Goal: Task Accomplishment & Management: Manage account settings

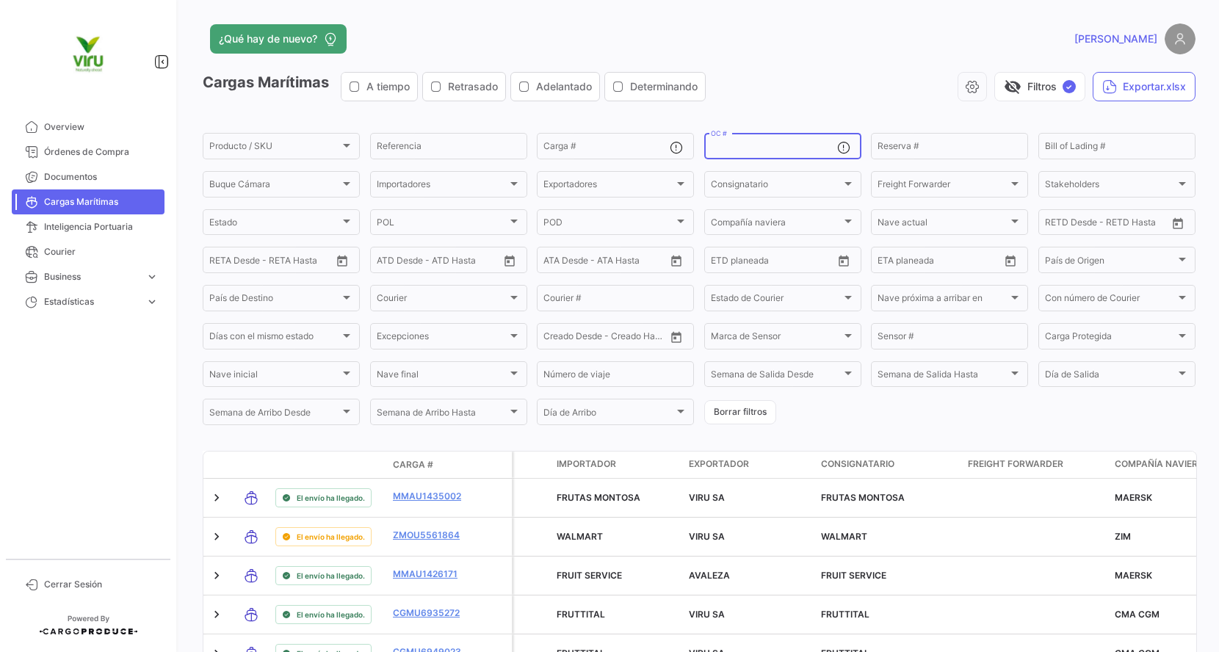
click at [753, 149] on input "OC #" at bounding box center [774, 148] width 126 height 10
paste input "20072942,20072977,20072987,20075775,20075834,20076103,20076110,20075866,2007596…"
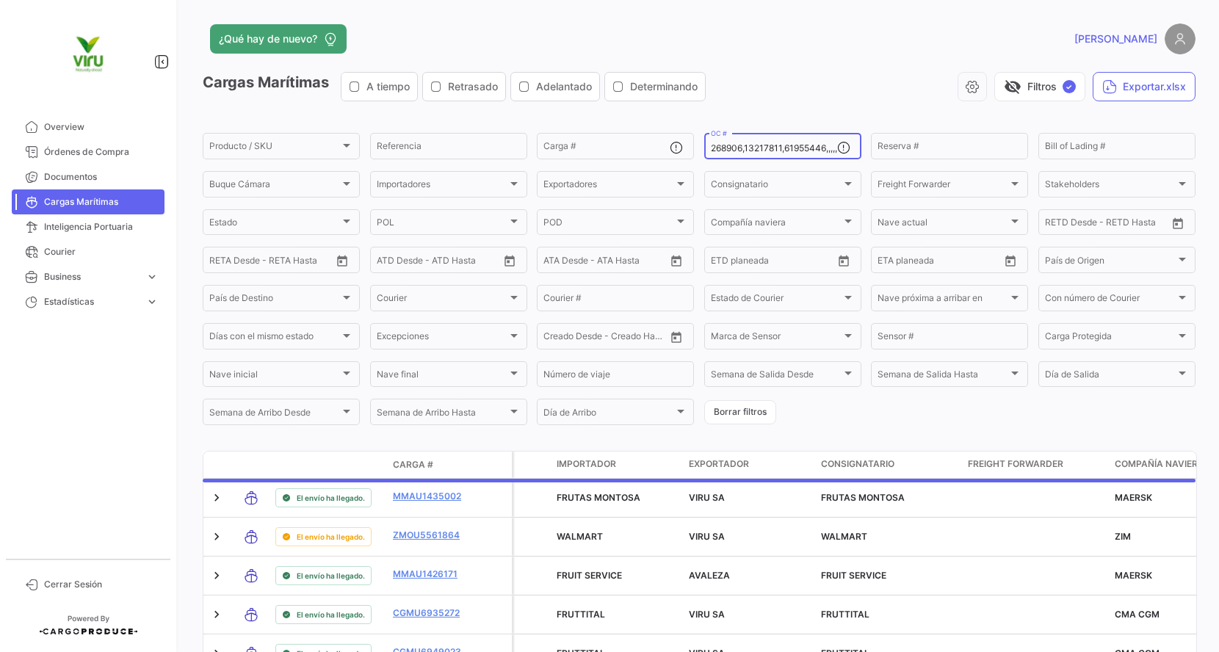
type input "20072942,20072977,20072987,20075775,20075834,20076103,20076110,20075866,2007596…"
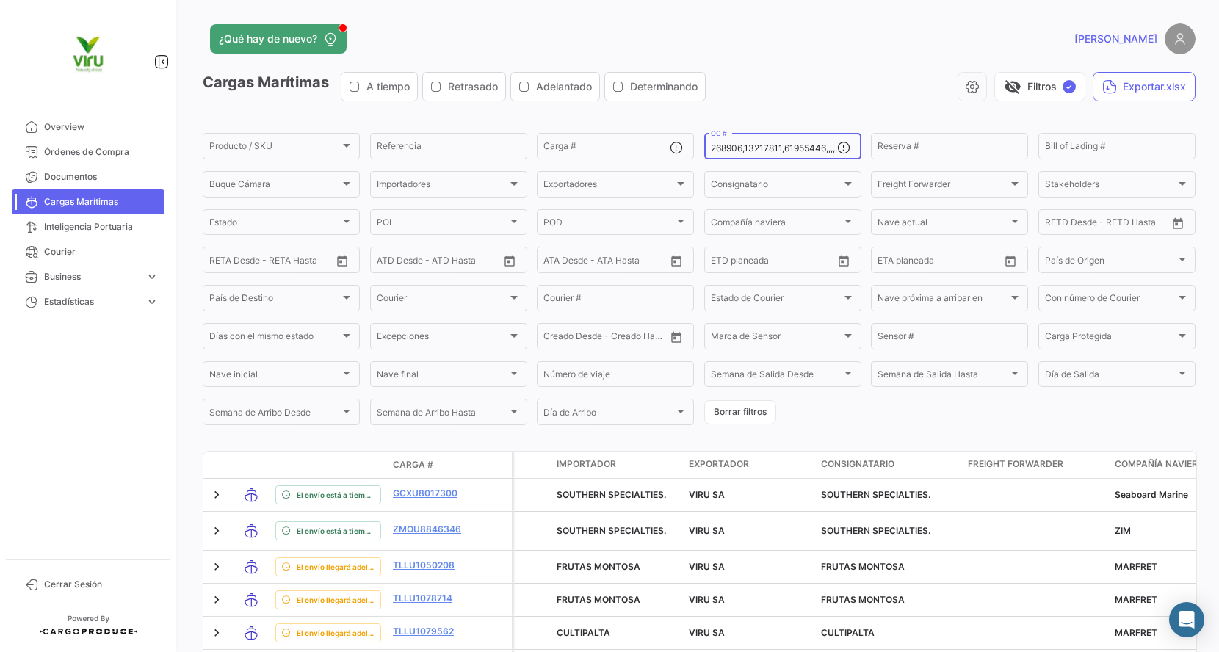
scroll to position [0, 0]
click at [1128, 84] on button "Exportar.xlsx" at bounding box center [1144, 86] width 103 height 29
click at [784, 148] on input "OC #" at bounding box center [774, 148] width 126 height 10
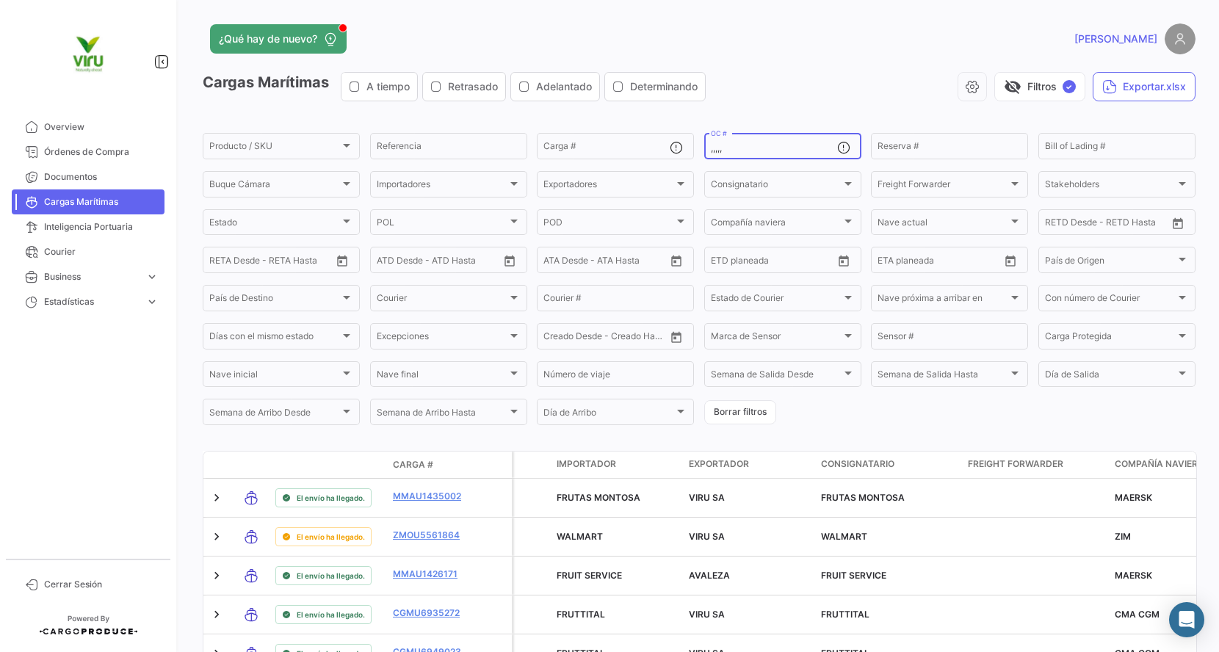
click at [711, 147] on input ",,,,," at bounding box center [774, 148] width 126 height 10
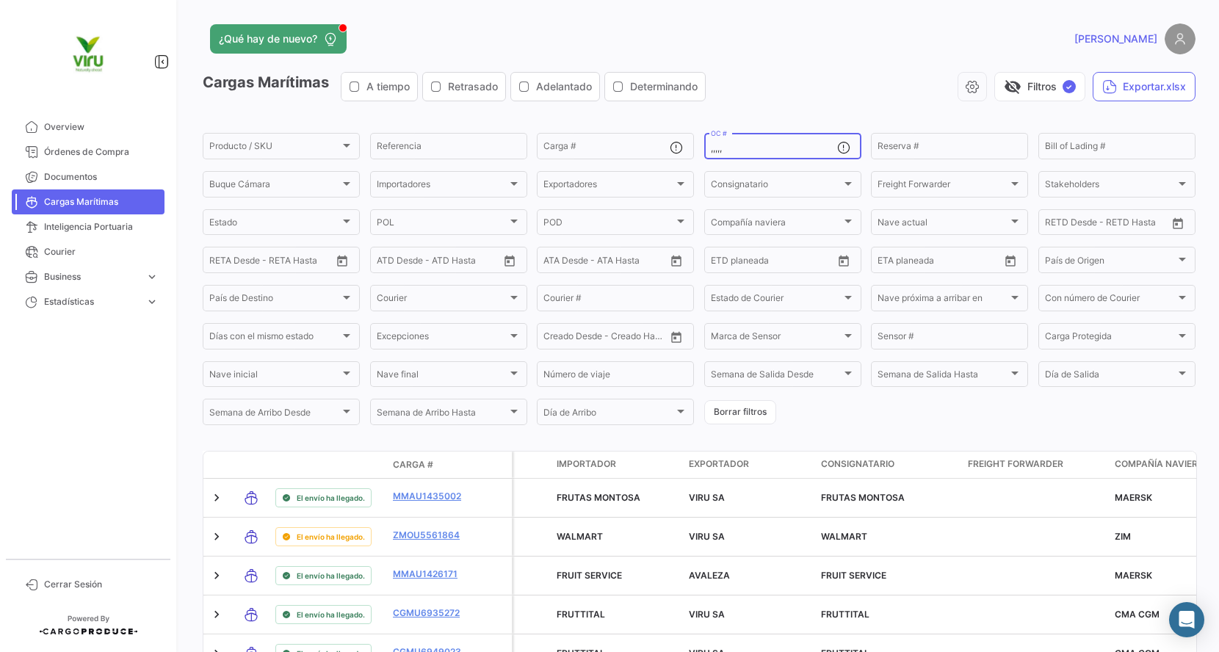
click at [711, 147] on input ",,,,," at bounding box center [774, 148] width 126 height 10
click at [715, 148] on input ",,,,," at bounding box center [774, 148] width 126 height 10
click at [711, 150] on input ",,,,," at bounding box center [774, 148] width 126 height 10
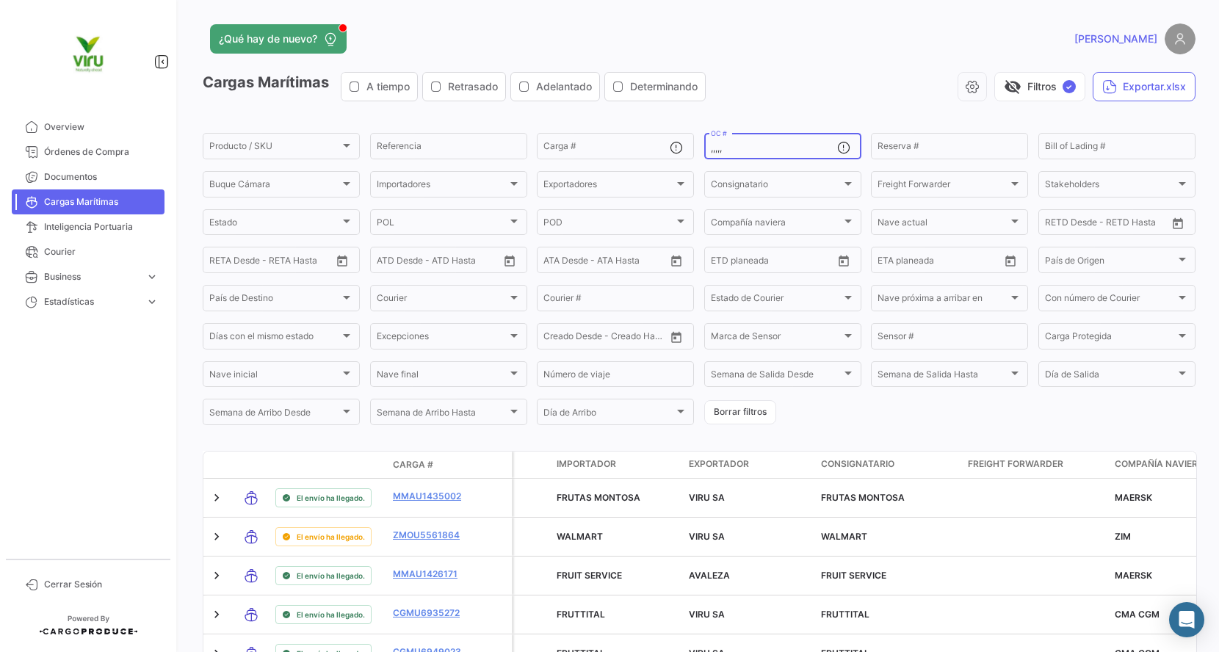
click at [711, 150] on input ",,,,," at bounding box center [774, 148] width 126 height 10
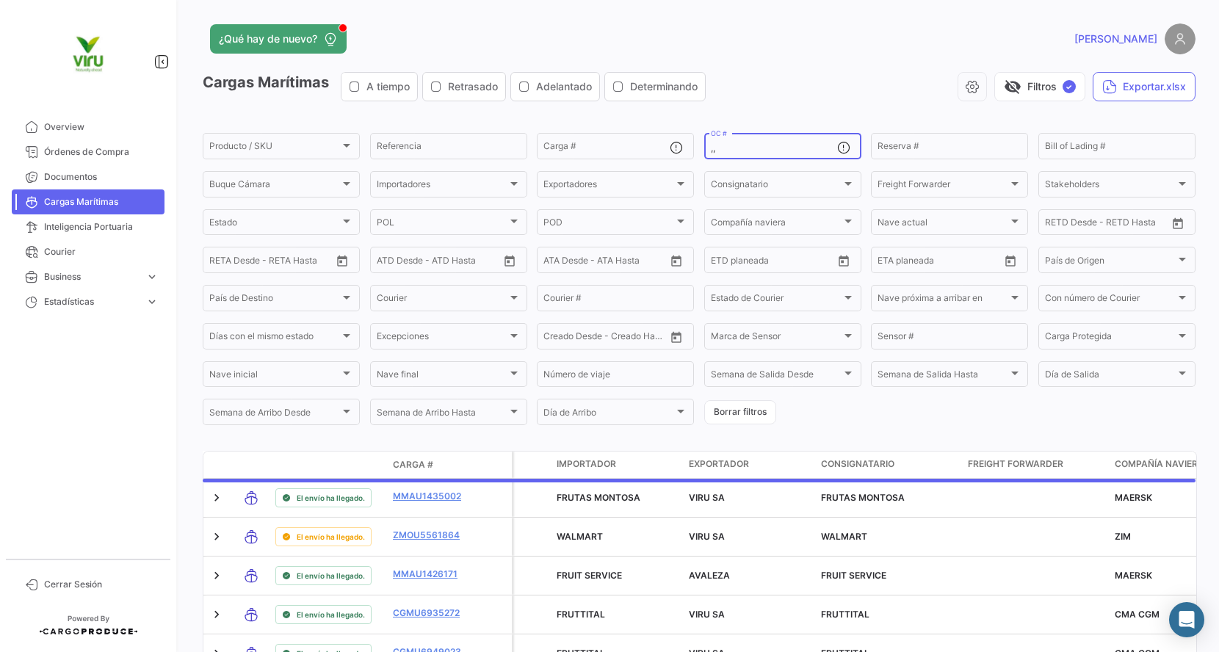
type input ","
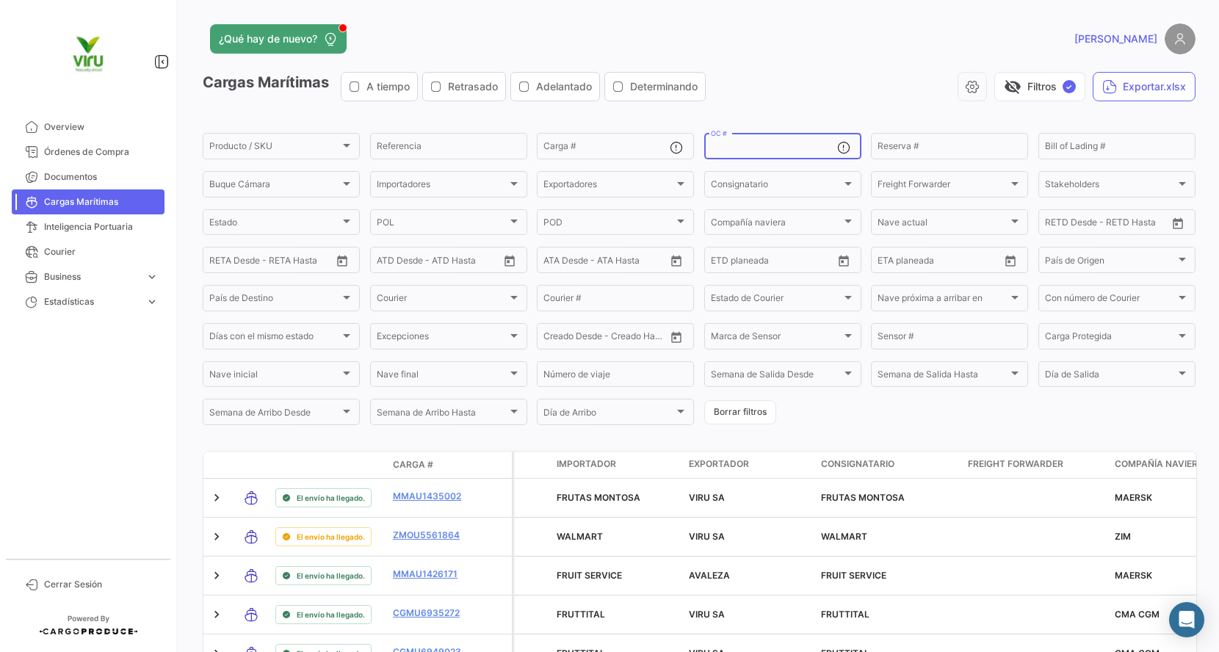
paste input "20072942,20072977,20072987,20075775,20075834,20076103,20075734,20075440,2007597…"
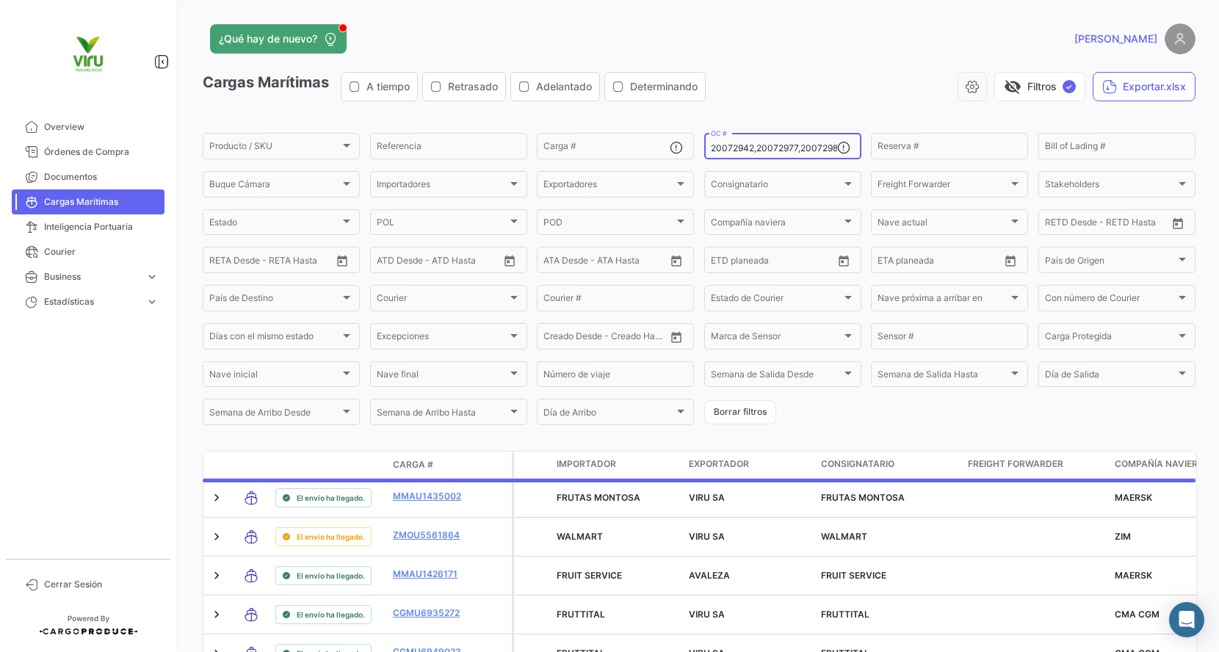
scroll to position [0, 2964]
type input "20072942,20072977,20072987,20075775,20075834,20076103,20075734,20075440,2007597…"
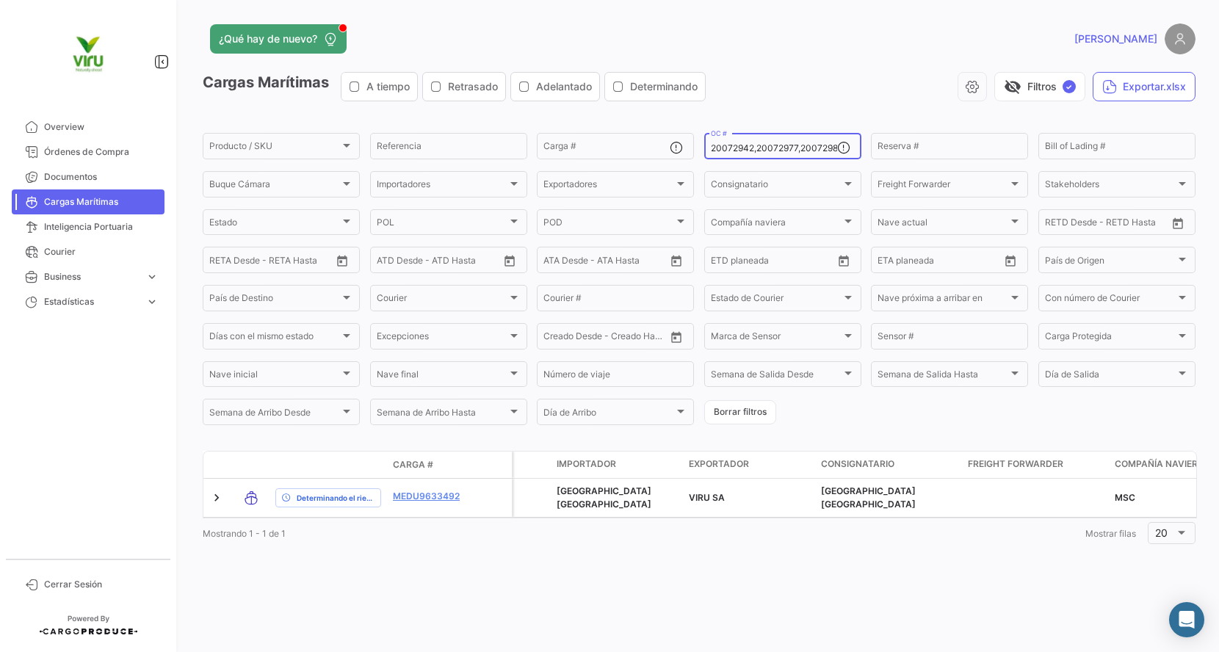
click at [817, 140] on div "20072942,20072977,20072987,20075775,20075834,20076103,20075734,20075440,2007597…" at bounding box center [774, 145] width 126 height 29
click at [806, 154] on div "20072942,20072977,20072987,20075775,20075834,20076103,20075734,20075440,2007597…" at bounding box center [774, 145] width 126 height 29
click at [806, 151] on input "20072942,20072977,20072987,20075775,20075834,20076103,20075734,20075440,2007597…" at bounding box center [774, 148] width 126 height 10
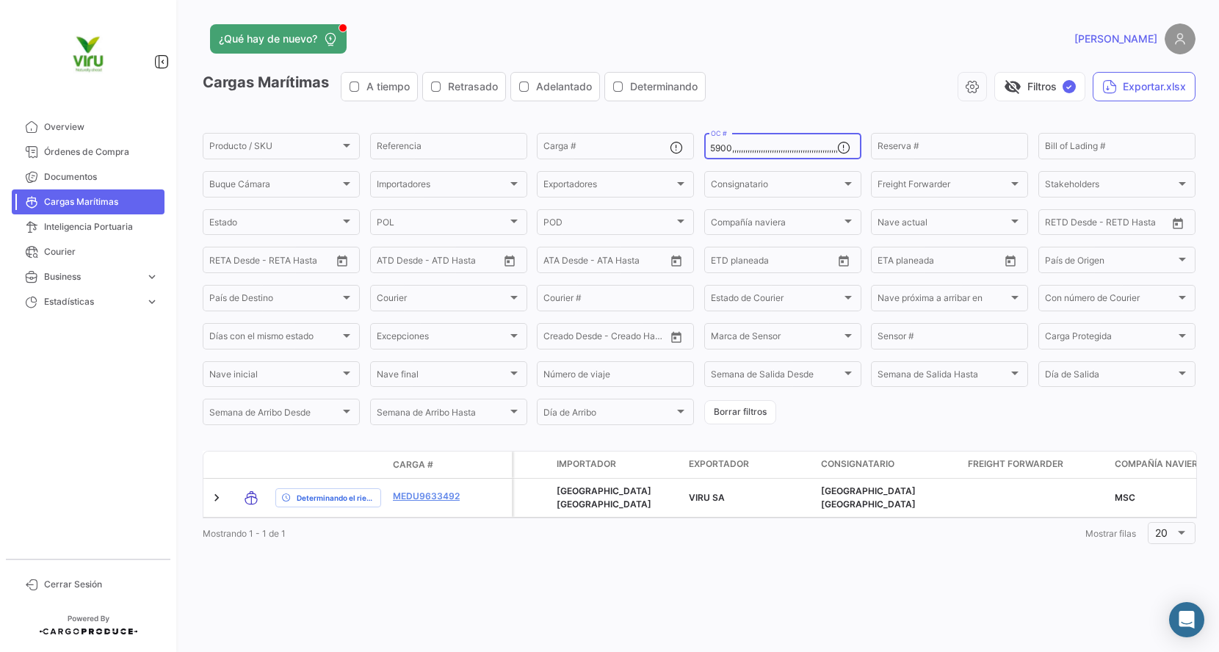
click at [806, 151] on input "20072942,20072977,20072987,20075775,20075834,20076103,20075734,20075440,2007597…" at bounding box center [774, 148] width 126 height 10
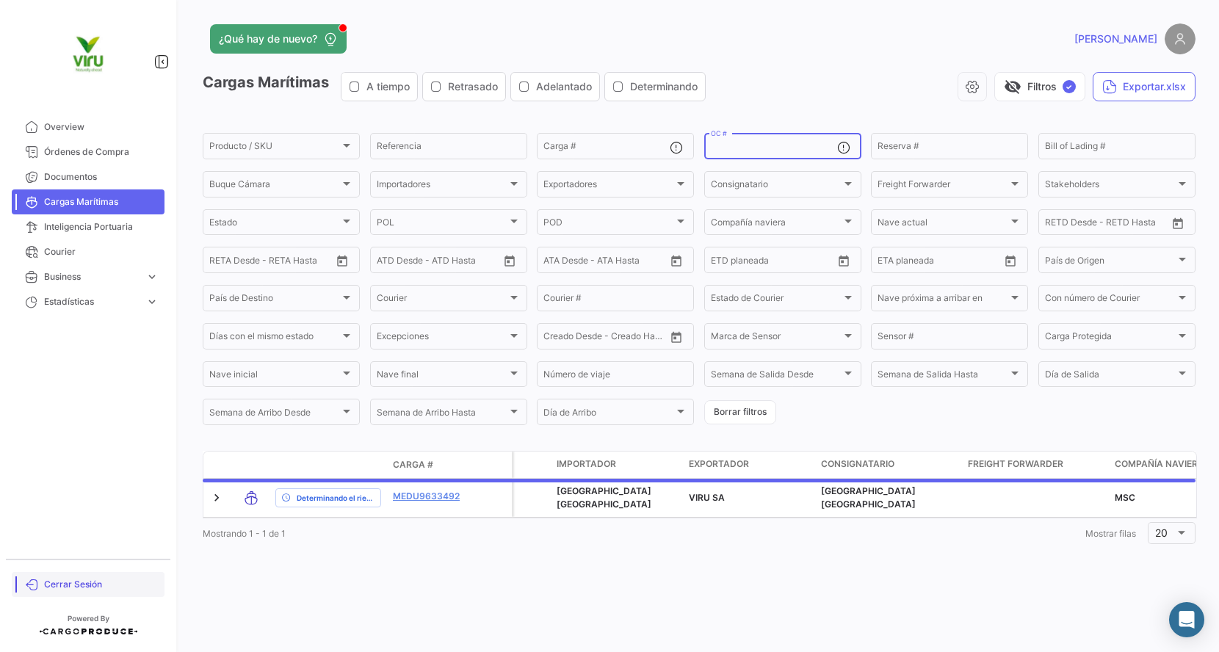
click at [81, 583] on span "Cerrar Sesión" at bounding box center [101, 584] width 115 height 13
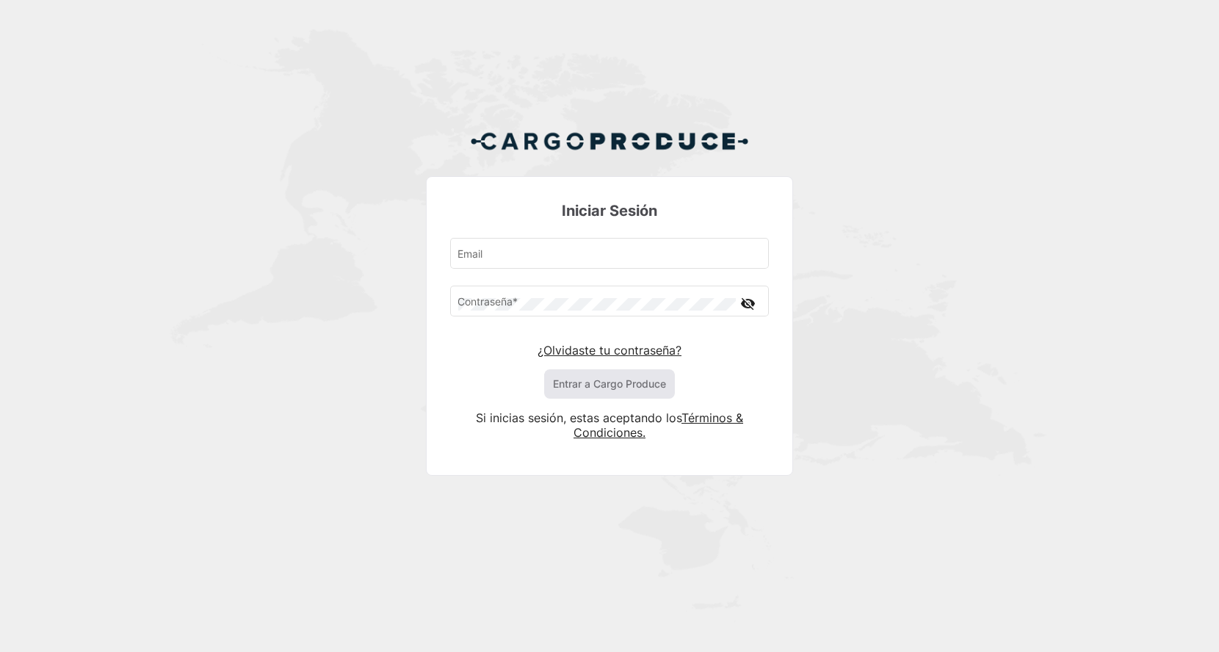
type input "[EMAIL_ADDRESS][DOMAIN_NAME]"
